Goal: Task Accomplishment & Management: Complete application form

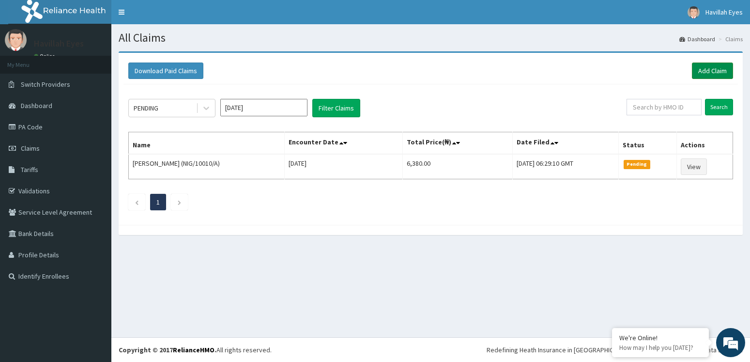
click at [713, 68] on link "Add Claim" at bounding box center [712, 71] width 41 height 16
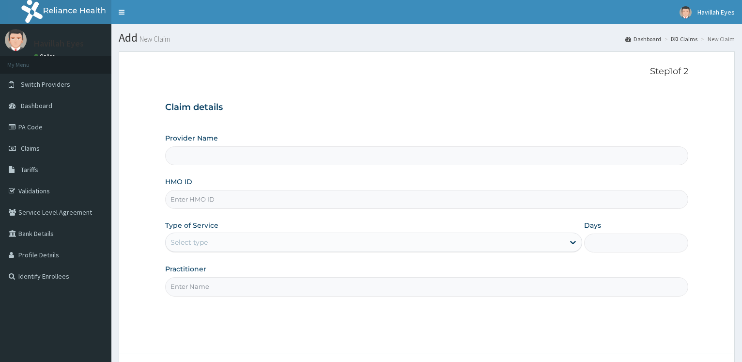
type input "PA/5E2C47"
type input "Havilah Eyes"
type input "P"
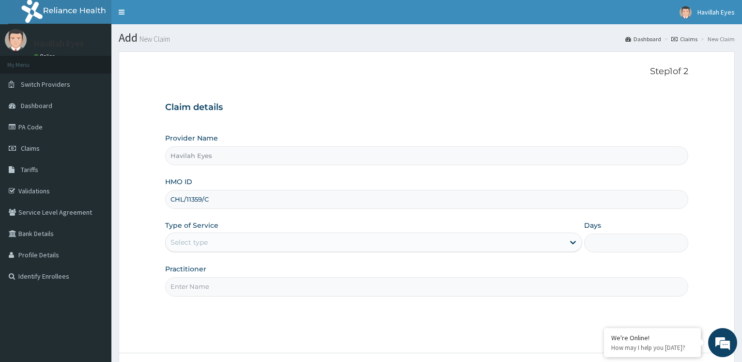
type input "CHL/11359/C"
drag, startPoint x: 203, startPoint y: 232, endPoint x: 203, endPoint y: 240, distance: 7.8
click at [203, 235] on div "Type of Service Select type" at bounding box center [373, 236] width 417 height 32
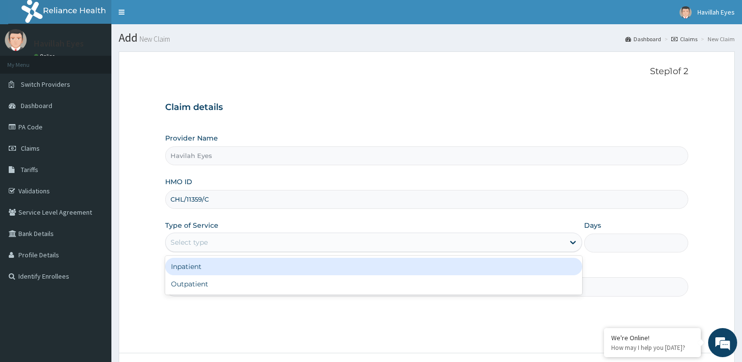
click at [266, 236] on div "Select type" at bounding box center [365, 243] width 398 height 16
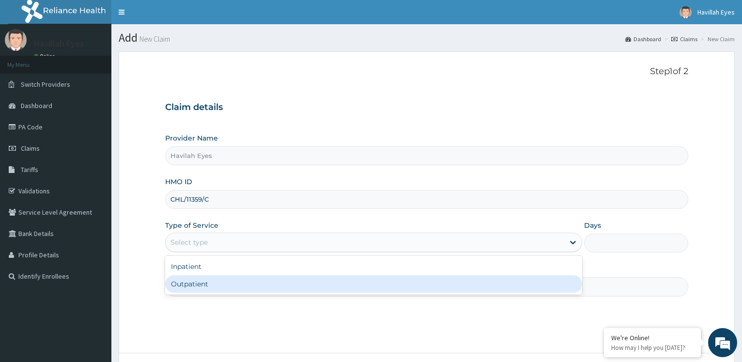
click at [226, 283] on div "Outpatient" at bounding box center [373, 283] width 417 height 17
type input "1"
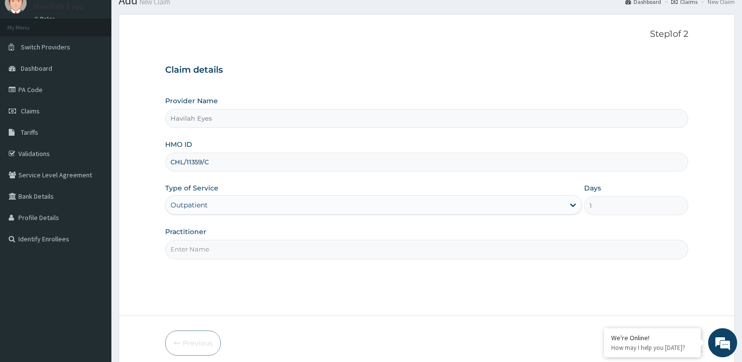
scroll to position [78, 0]
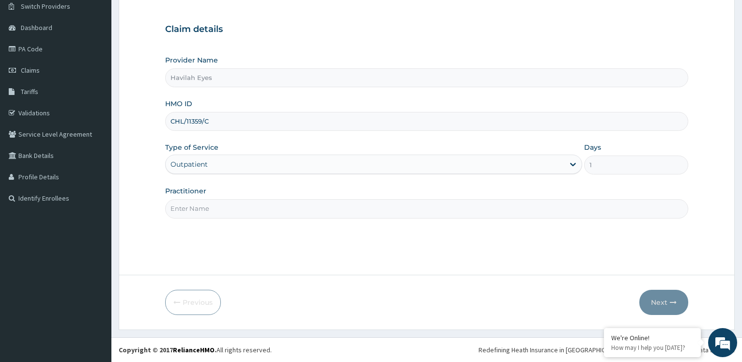
drag, startPoint x: 216, startPoint y: 207, endPoint x: 216, endPoint y: 214, distance: 7.3
click at [216, 209] on input "Practitioner" at bounding box center [426, 208] width 523 height 19
type input "[PERSON_NAME]"
click at [656, 297] on button "Next" at bounding box center [664, 302] width 49 height 25
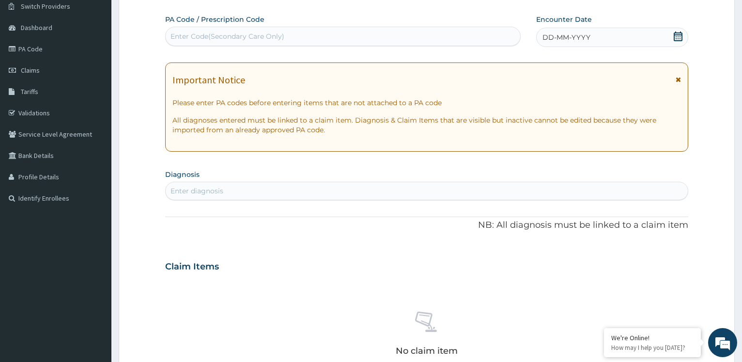
click at [232, 38] on div "Enter Code(Secondary Care Only)" at bounding box center [228, 36] width 114 height 10
paste input "PA/5E2C47"
type input "PA/5E2C47"
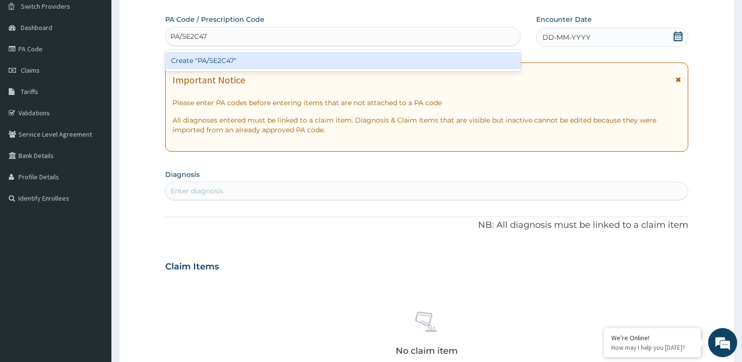
click at [222, 62] on div "Create "PA/5E2C47"" at bounding box center [342, 60] width 355 height 17
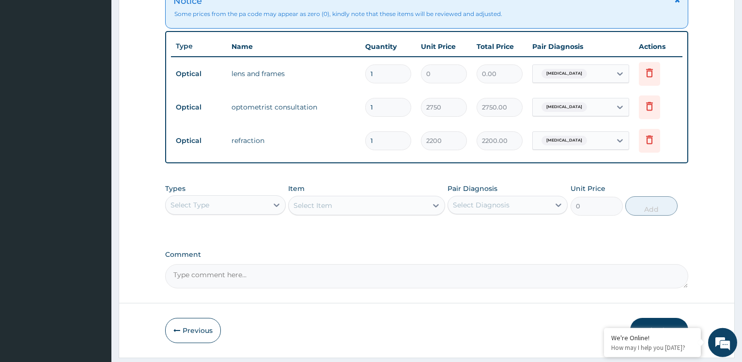
scroll to position [401, 0]
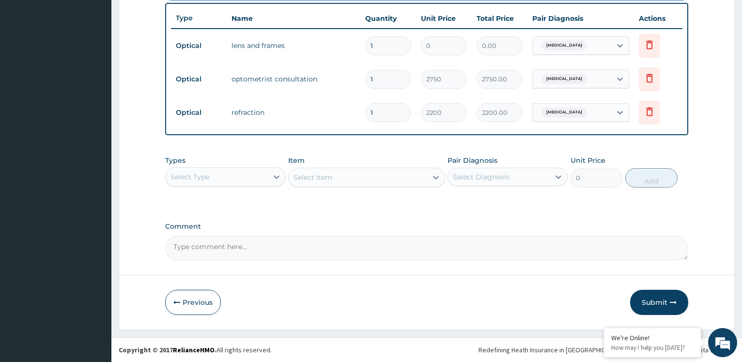
click at [290, 256] on textarea "Comment" at bounding box center [426, 248] width 523 height 24
type textarea "FRAME AND L ENS = 40,000"
click at [657, 306] on button "Submit" at bounding box center [659, 302] width 58 height 25
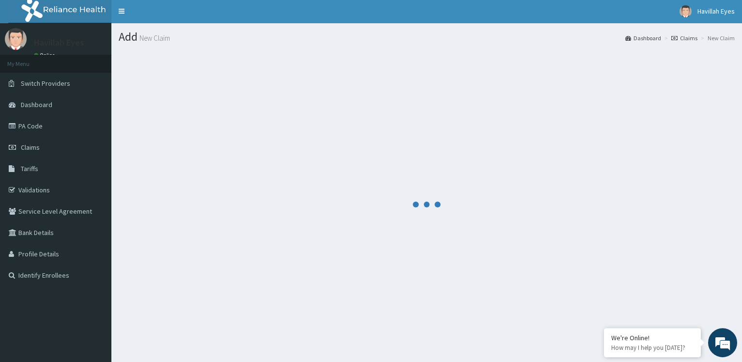
scroll to position [0, 0]
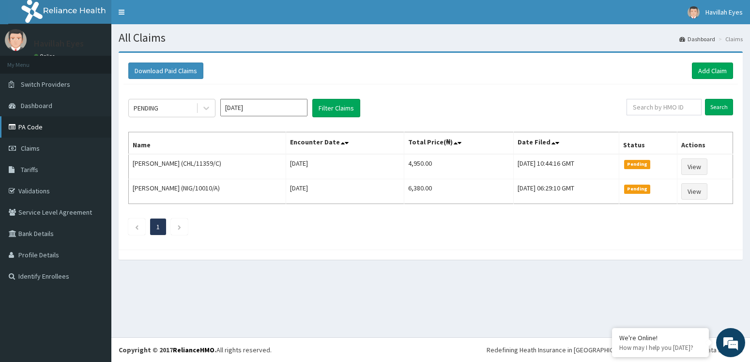
click at [29, 125] on link "PA Code" at bounding box center [55, 126] width 111 height 21
